Goal: Information Seeking & Learning: Learn about a topic

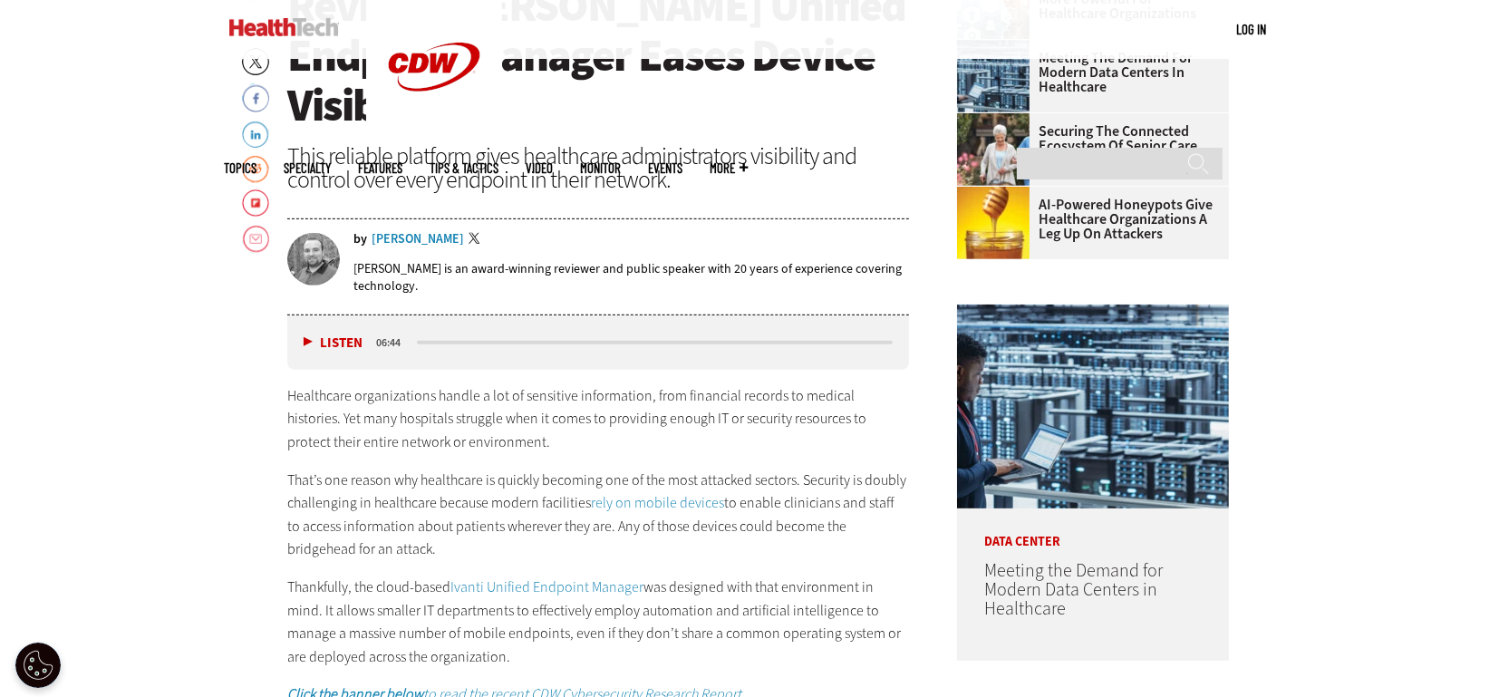
scroll to position [819, 0]
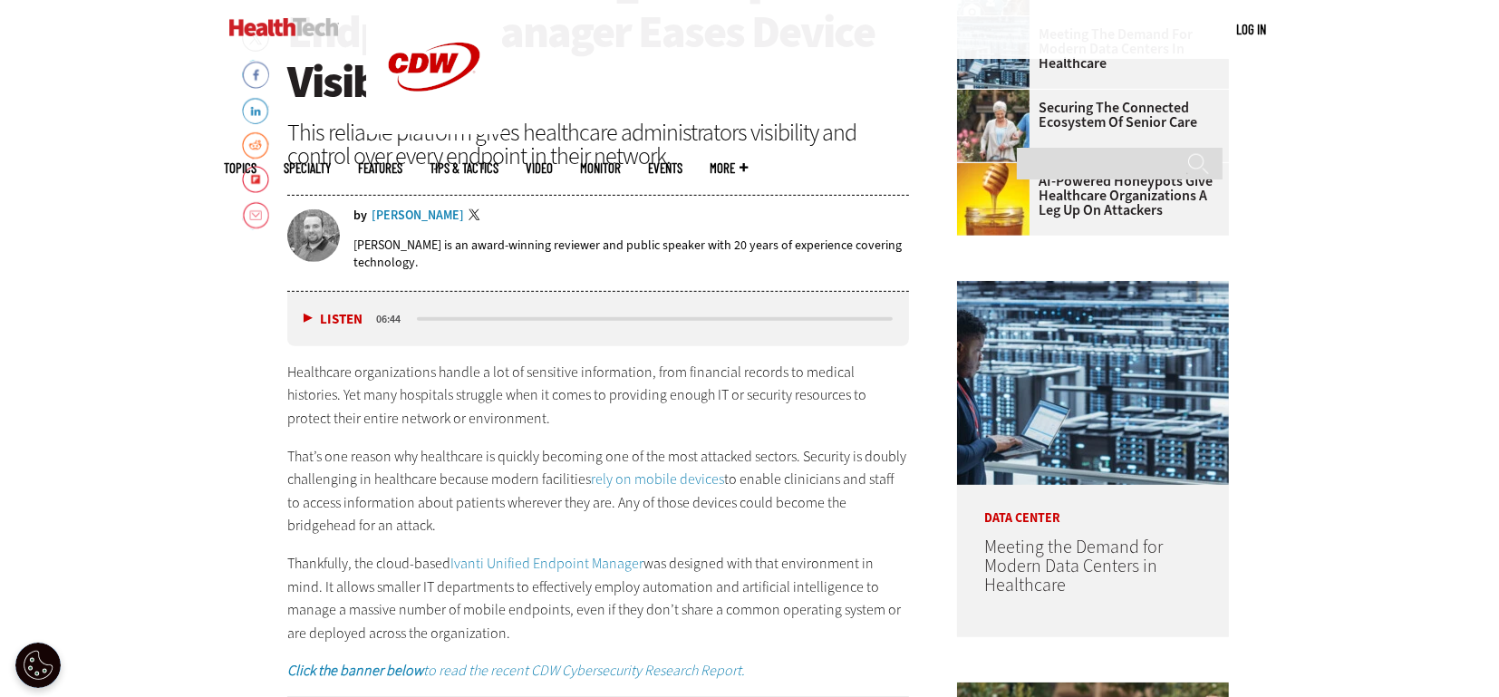
drag, startPoint x: 803, startPoint y: 400, endPoint x: 869, endPoint y: 465, distance: 92.9
click at [869, 465] on p "That’s one reason why healthcare is quickly becoming one of the most attacked s…" at bounding box center [598, 491] width 622 height 92
copy p "Security is doubly challenging in healthcare because modern facilities rely on …"
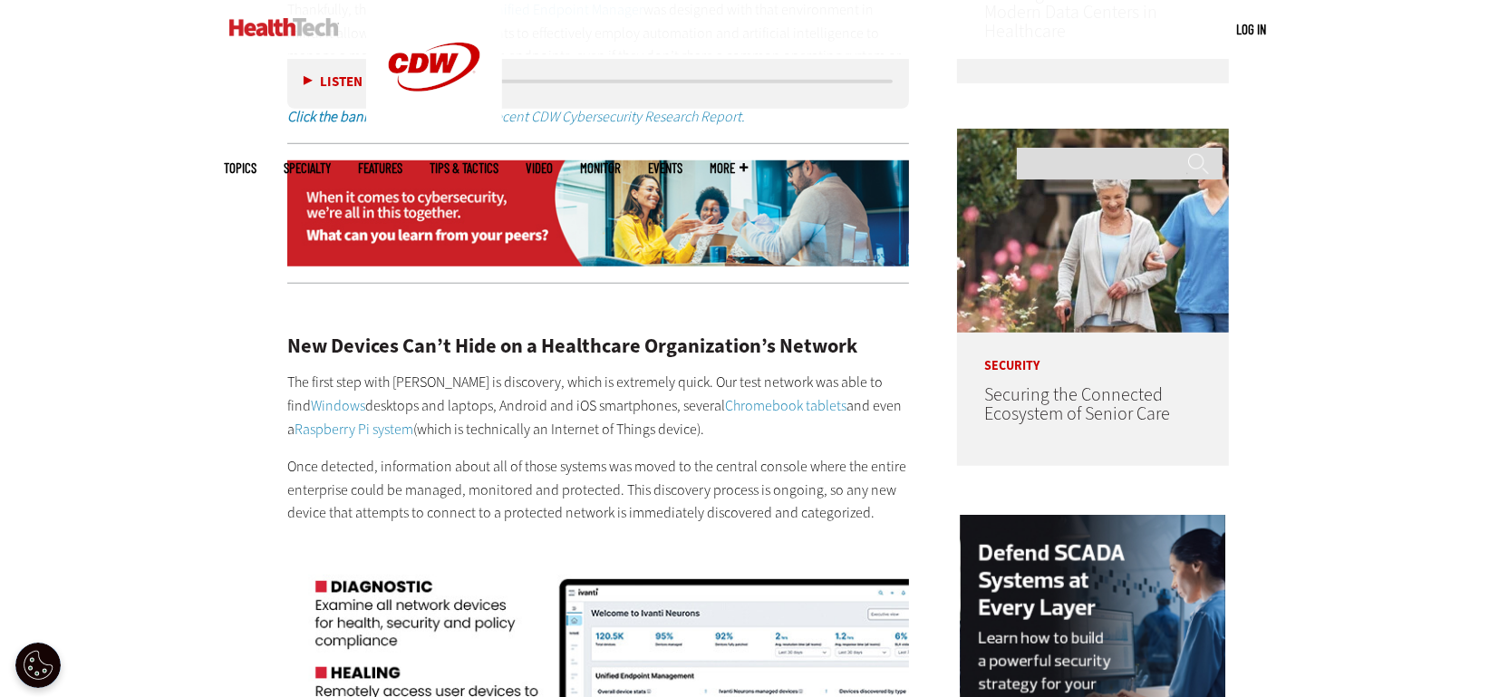
scroll to position [1429, 0]
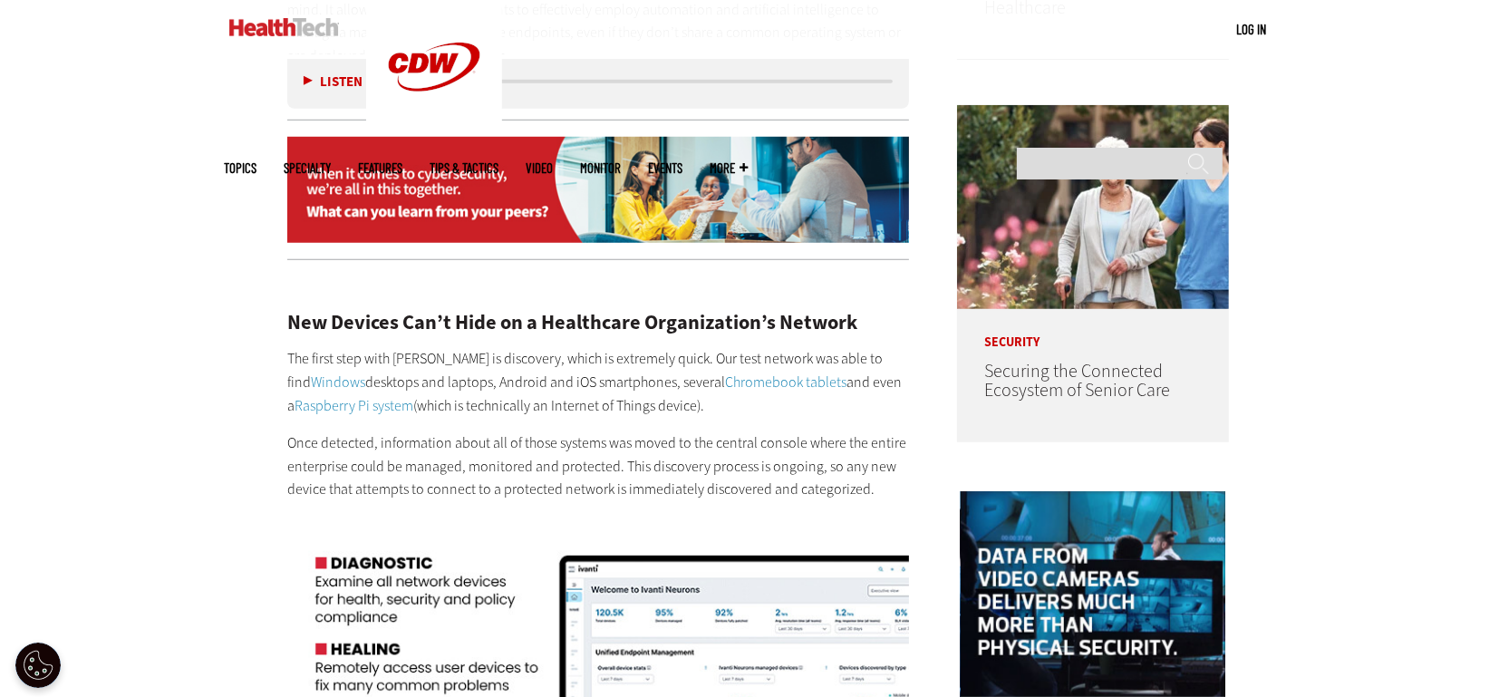
click at [730, 357] on p "The first step with [PERSON_NAME] is discovery, which is extremely quick. Our t…" at bounding box center [598, 382] width 622 height 70
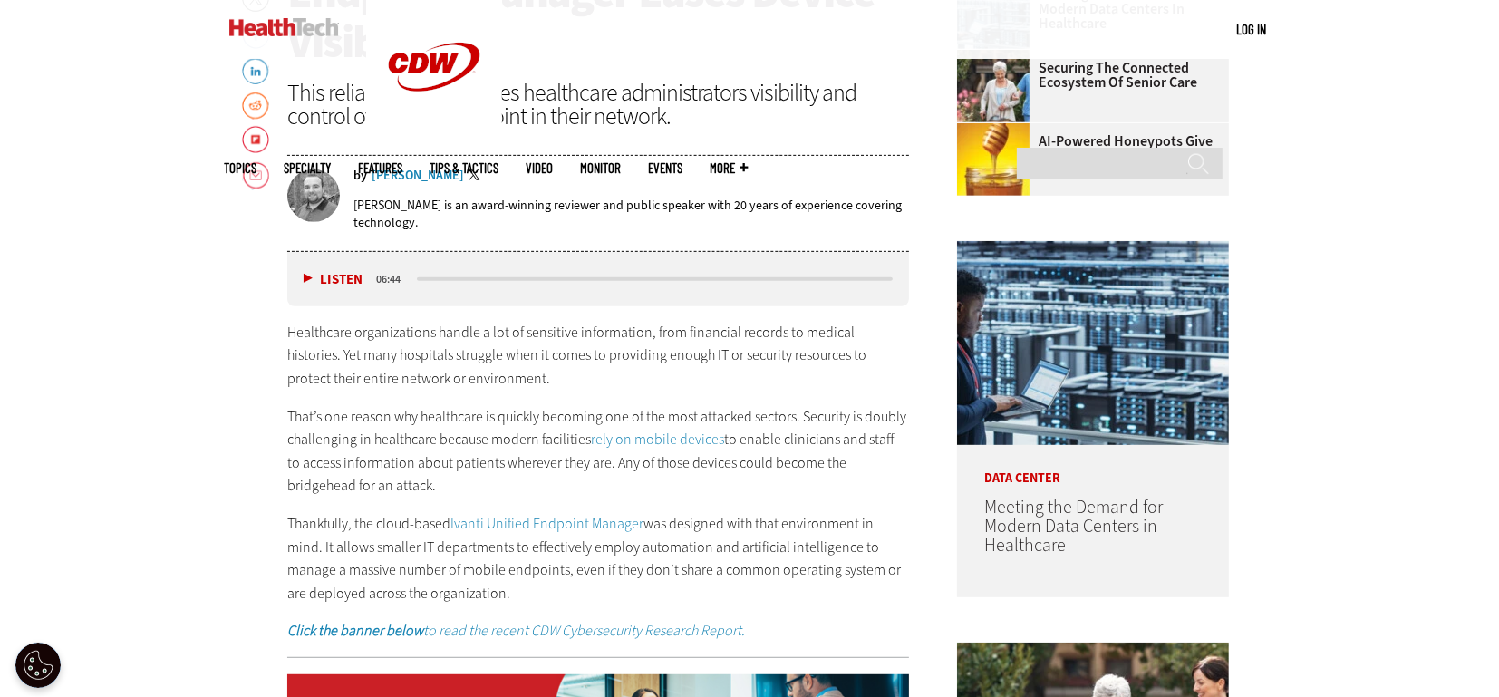
scroll to position [860, 0]
drag, startPoint x: 344, startPoint y: 490, endPoint x: 463, endPoint y: 521, distance: 122.7
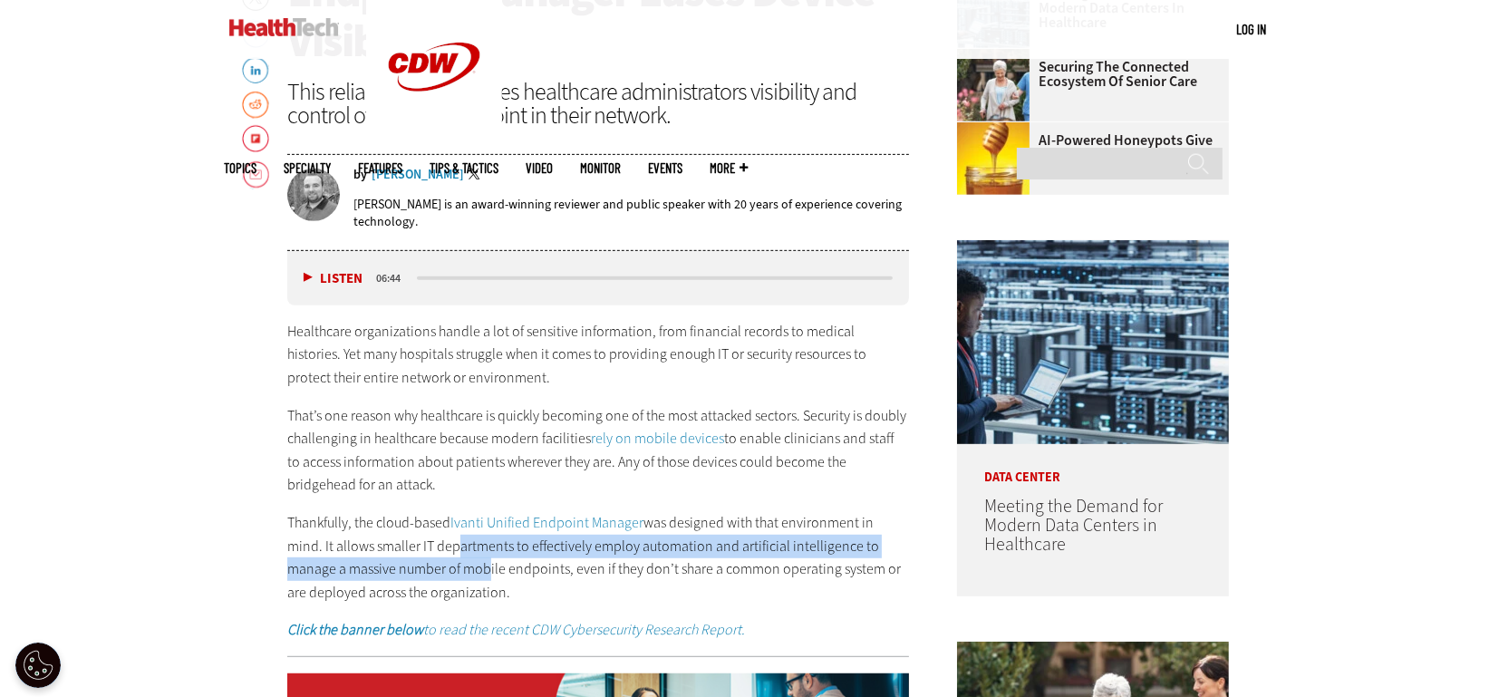
drag, startPoint x: 463, startPoint y: 521, endPoint x: 417, endPoint y: 508, distance: 48.2
click at [417, 511] on p "Thankfully, the cloud-based Ivanti Unified Endpoint Manager was designed with t…" at bounding box center [598, 557] width 622 height 92
drag, startPoint x: 344, startPoint y: 487, endPoint x: 529, endPoint y: 540, distance: 193.4
click at [529, 522] on p "Thankfully, the cloud-based Ivanti Unified Endpoint Manager was designed with t…" at bounding box center [598, 557] width 622 height 92
copy p "[PERSON_NAME] IT departments to effectively employ automation and artificial in…"
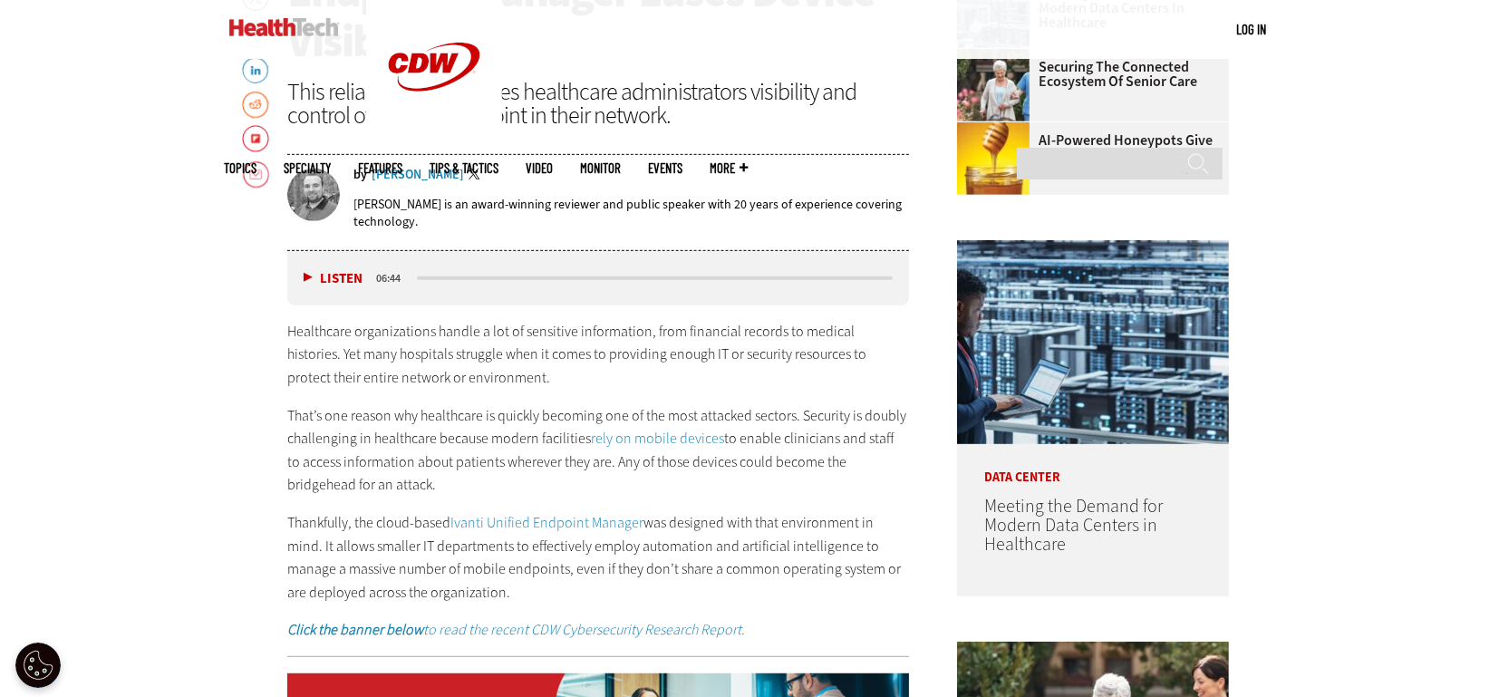
click at [558, 325] on p "Healthcare organizations handle a lot of sensitive information, from financial …" at bounding box center [598, 355] width 622 height 70
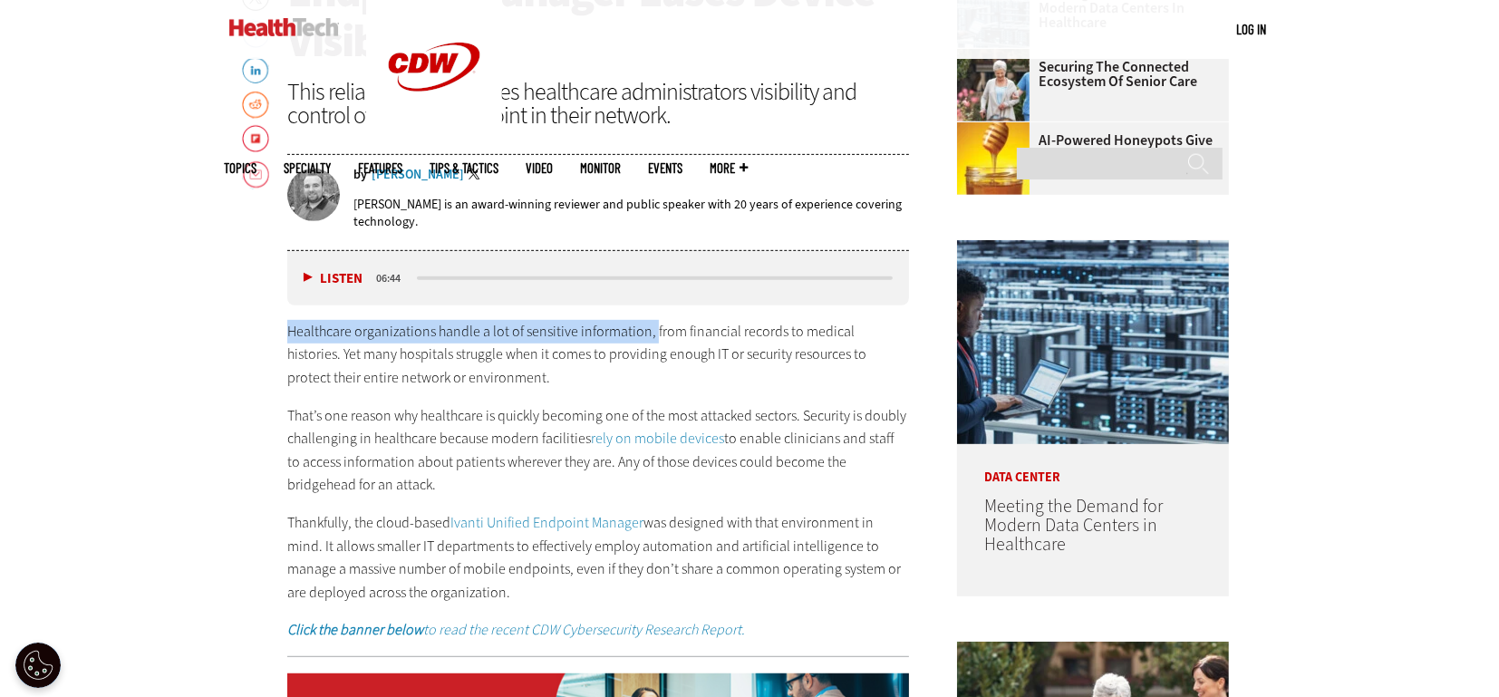
drag, startPoint x: 287, startPoint y: 278, endPoint x: 651, endPoint y: 267, distance: 363.7
copy p "Healthcare organizations handle a lot of sensitive information,"
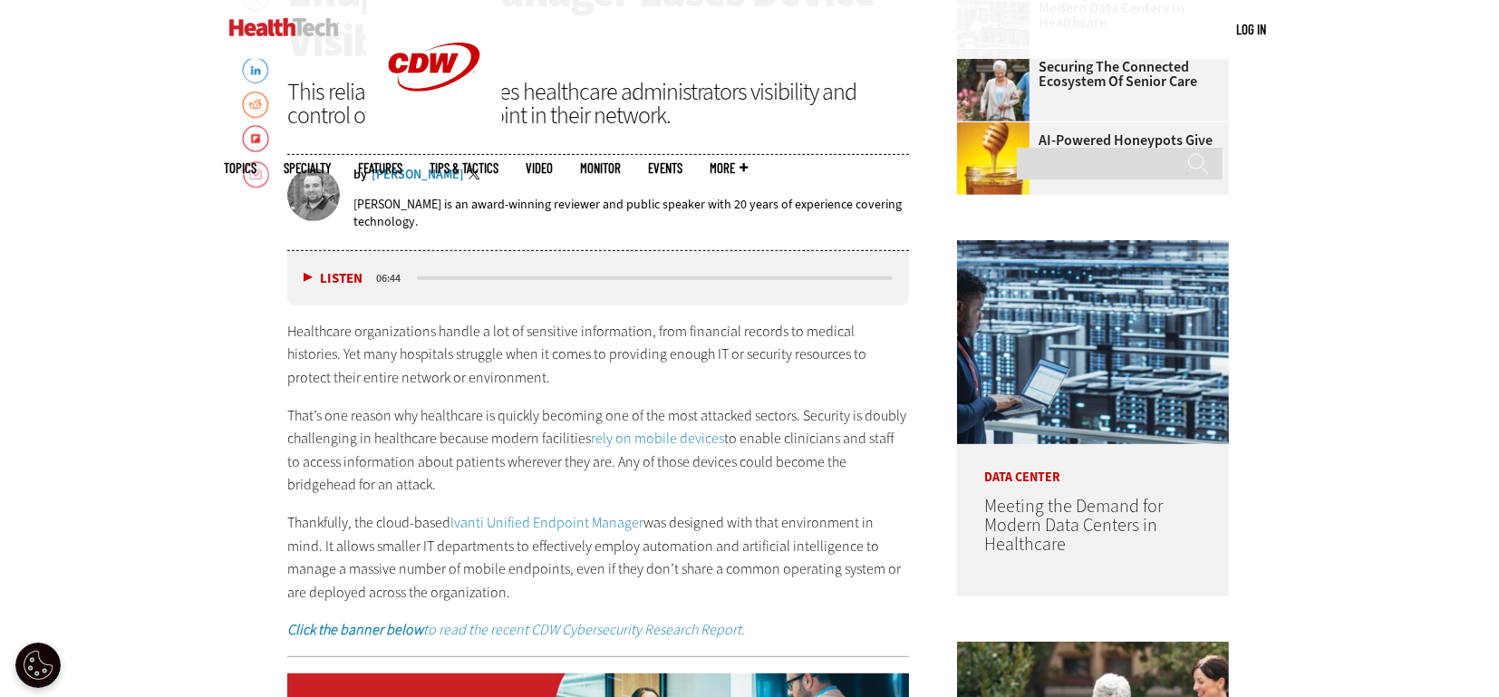
click at [422, 404] on p "That’s one reason why healthcare is quickly becoming one of the most attacked s…" at bounding box center [598, 450] width 622 height 92
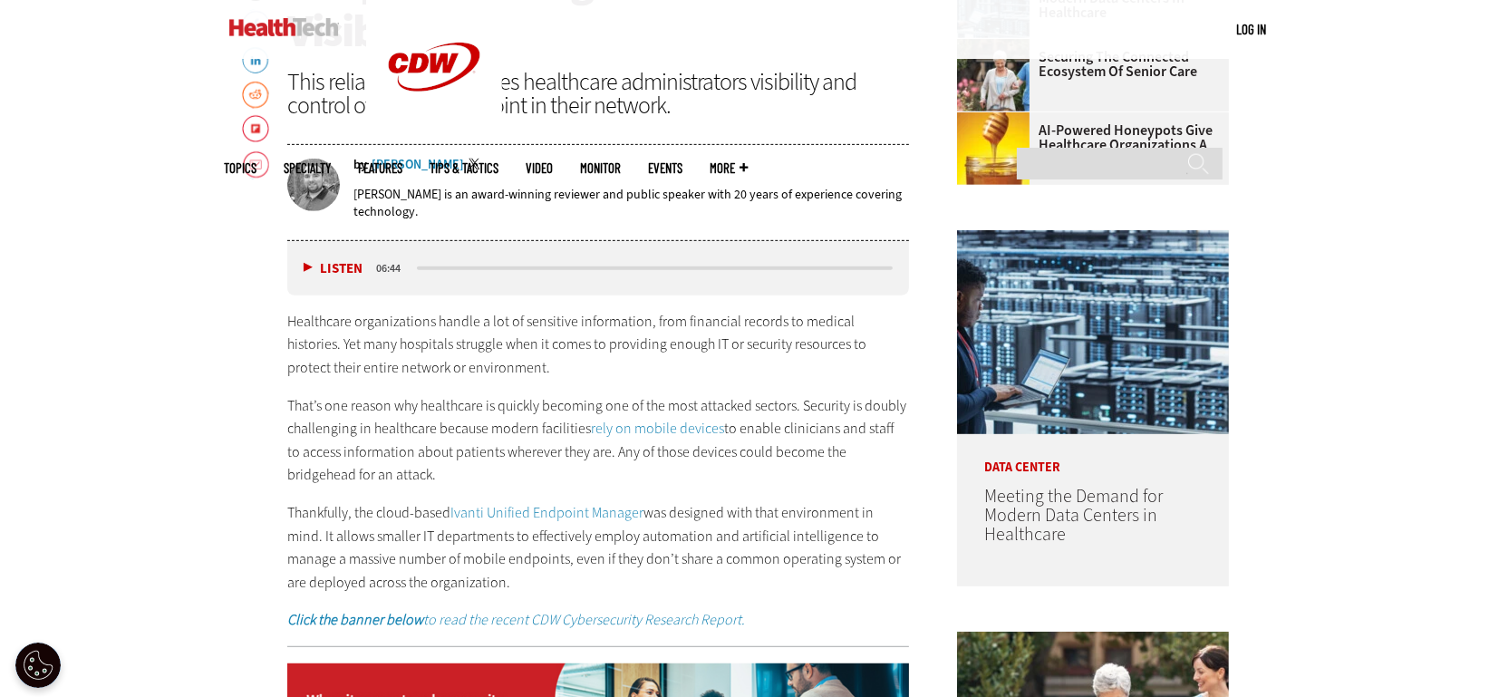
scroll to position [871, 0]
drag, startPoint x: 535, startPoint y: 373, endPoint x: 575, endPoint y: 422, distance: 62.4
click at [575, 422] on p "That’s one reason why healthcare is quickly becoming one of the most attacked s…" at bounding box center [598, 439] width 622 height 92
copy p "facilities rely on mobile devices to enable clinicians and staff to access info…"
